Goal: Information Seeking & Learning: Learn about a topic

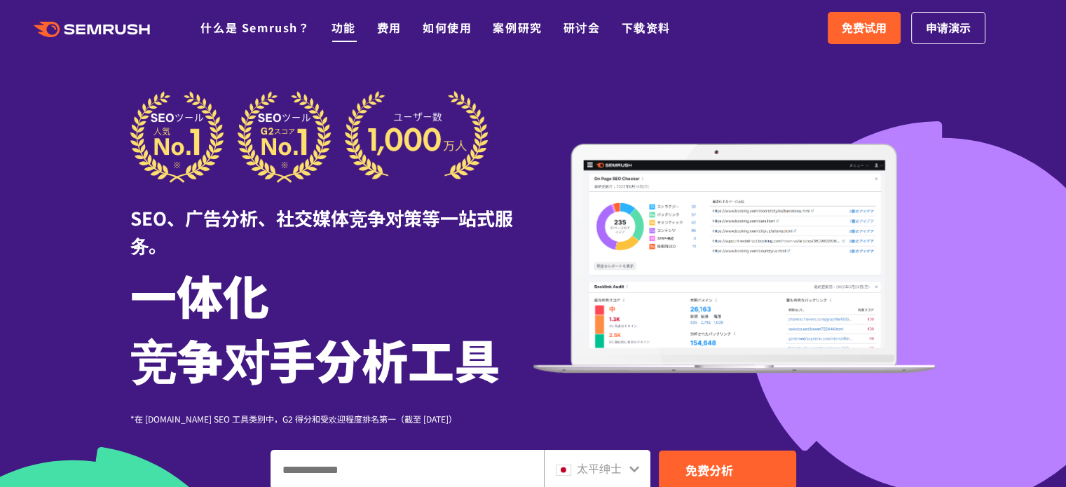
click at [345, 27] on font "功能" at bounding box center [343, 27] width 25 height 17
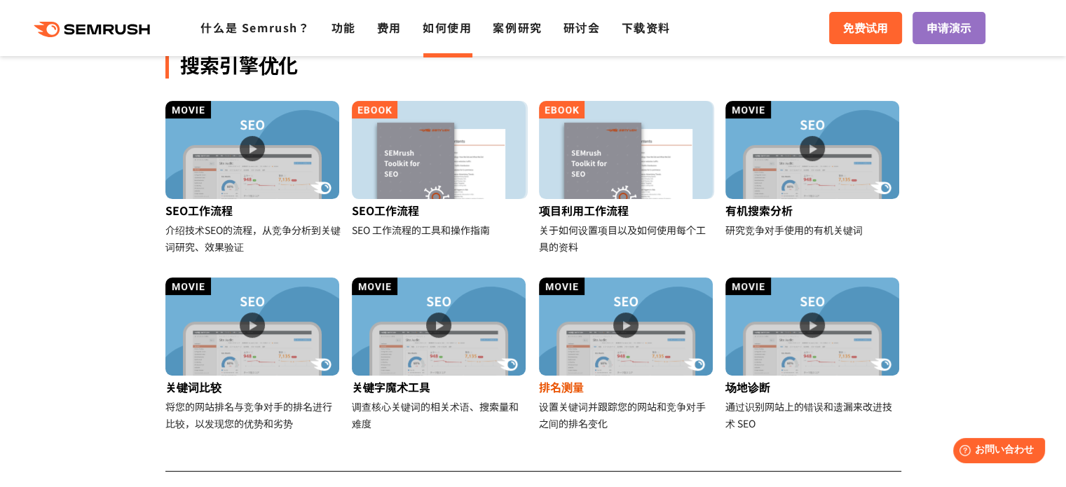
click at [575, 387] on font "排名测量" at bounding box center [561, 386] width 45 height 17
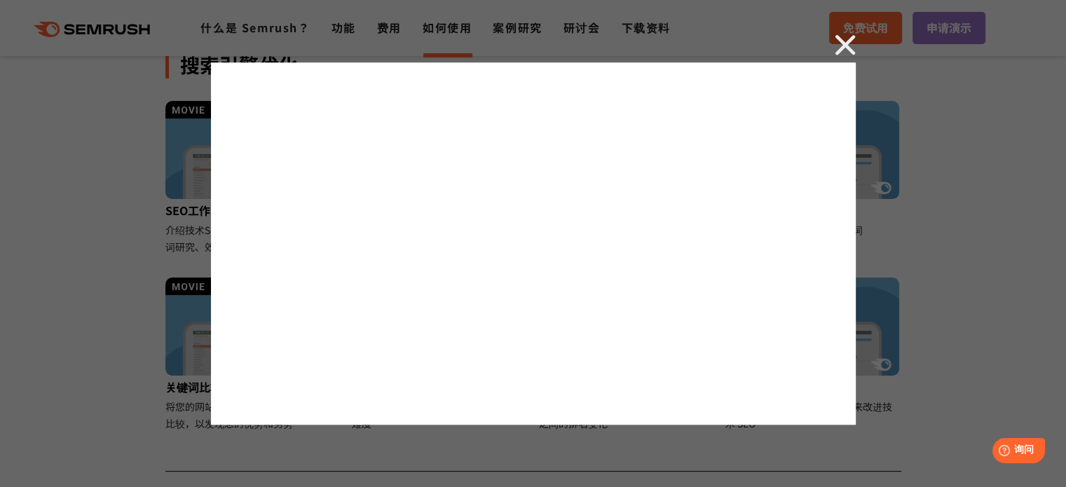
click at [849, 46] on img at bounding box center [845, 44] width 21 height 21
